Goal: Task Accomplishment & Management: Use online tool/utility

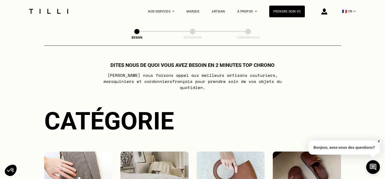
select select "FR"
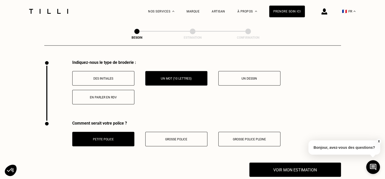
click at [202, 158] on div "Comment serait votre police ? Petite police Grosse police Grosse police pleine" at bounding box center [162, 142] width 236 height 42
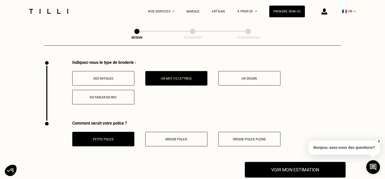
click at [305, 167] on button "Voir mon estimation" at bounding box center [295, 170] width 101 height 16
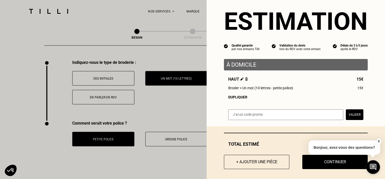
scroll to position [13, 0]
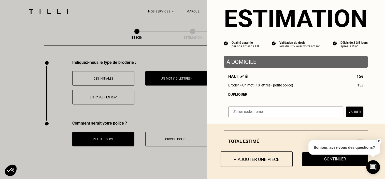
click at [249, 161] on button "+ Ajouter une pièce" at bounding box center [257, 159] width 72 height 16
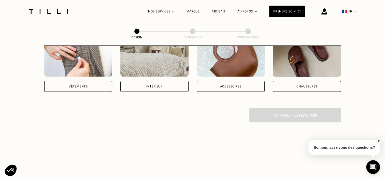
scroll to position [127, 0]
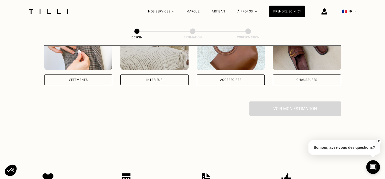
click at [81, 58] on img at bounding box center [78, 47] width 68 height 46
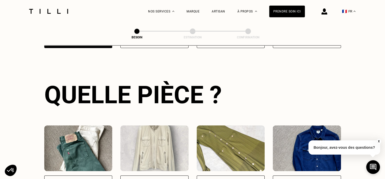
scroll to position [166, 0]
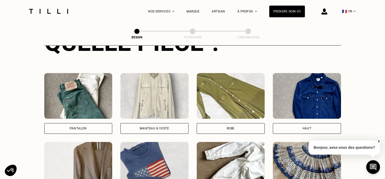
click at [243, 88] on img at bounding box center [231, 96] width 68 height 46
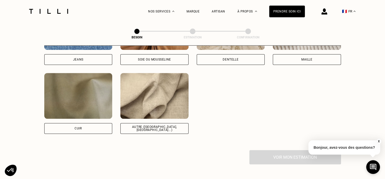
scroll to position [595, 0]
click at [161, 96] on img at bounding box center [154, 96] width 68 height 46
select select "FR"
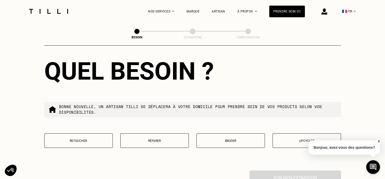
scroll to position [836, 0]
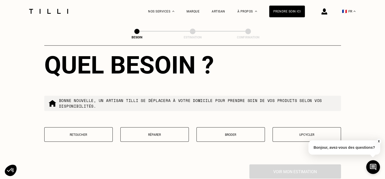
click at [92, 137] on button "Retoucher" at bounding box center [78, 134] width 68 height 15
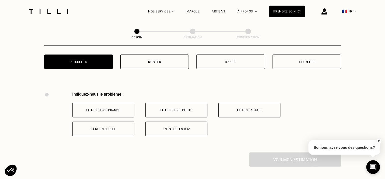
scroll to position [941, 0]
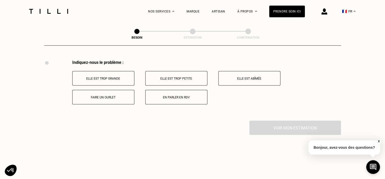
click at [107, 91] on button "Faire un ourlet" at bounding box center [103, 97] width 62 height 15
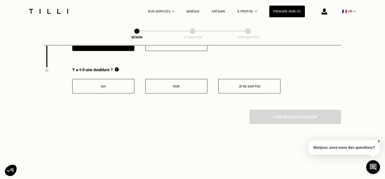
scroll to position [1001, 0]
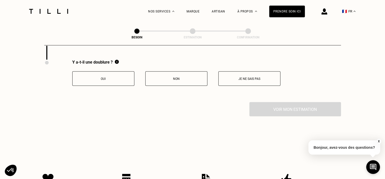
click at [187, 77] on p "Non" at bounding box center [176, 79] width 56 height 4
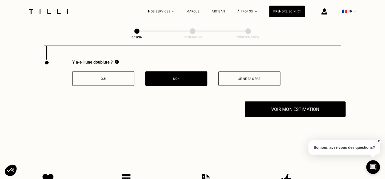
click at [323, 102] on button "Voir mon estimation" at bounding box center [295, 110] width 101 height 16
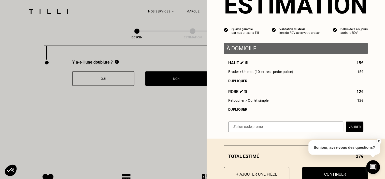
scroll to position [43, 0]
